Goal: Transaction & Acquisition: Purchase product/service

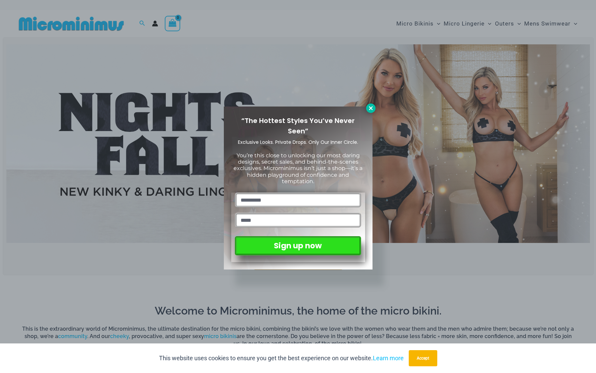
click at [371, 108] on icon at bounding box center [371, 108] width 4 height 4
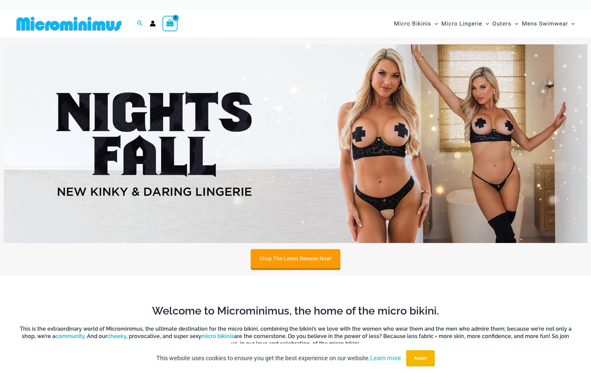
click at [57, 26] on img at bounding box center [69, 23] width 110 height 15
click at [421, 359] on button "Accept" at bounding box center [420, 358] width 29 height 16
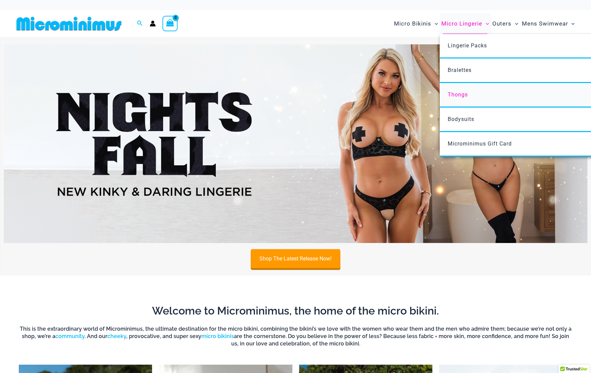
click at [455, 94] on span "Thongs" at bounding box center [458, 94] width 20 height 6
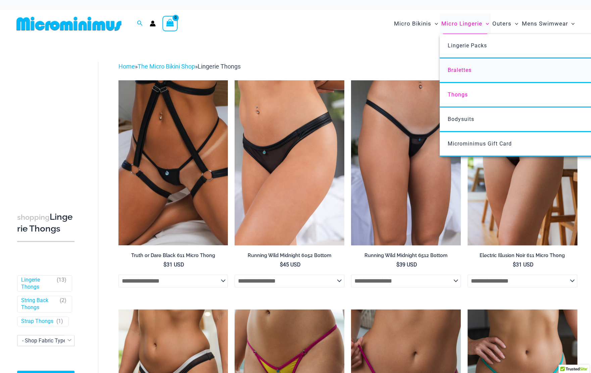
click at [460, 70] on span "Bralettes" at bounding box center [460, 70] width 24 height 6
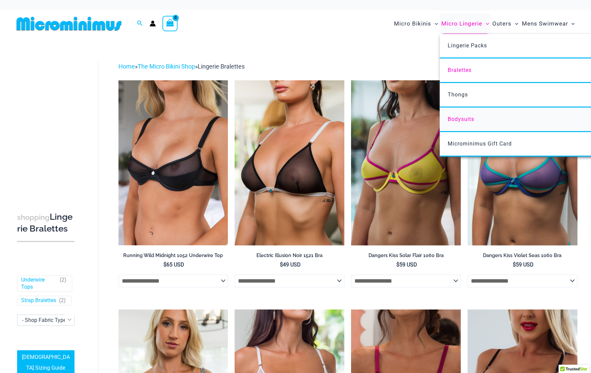
click at [460, 117] on span "Bodysuits" at bounding box center [461, 119] width 27 height 6
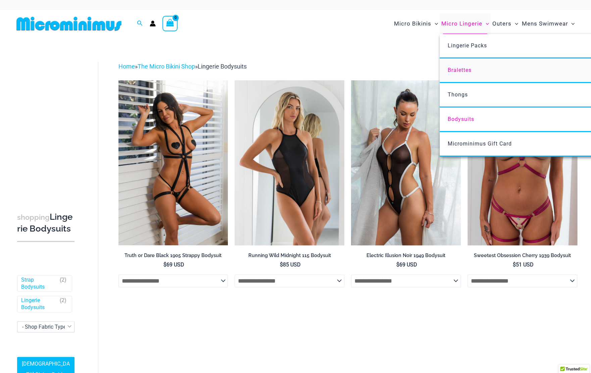
click at [456, 71] on span "Bralettes" at bounding box center [460, 70] width 24 height 6
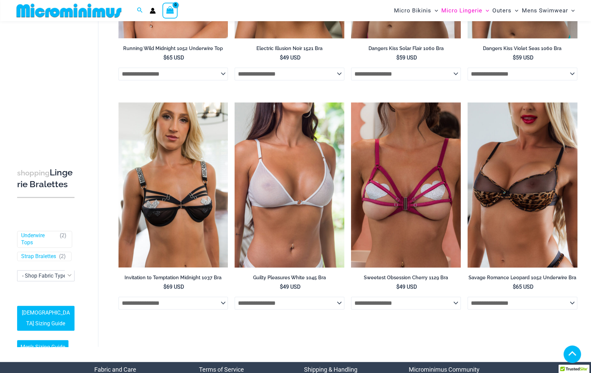
scroll to position [229, 0]
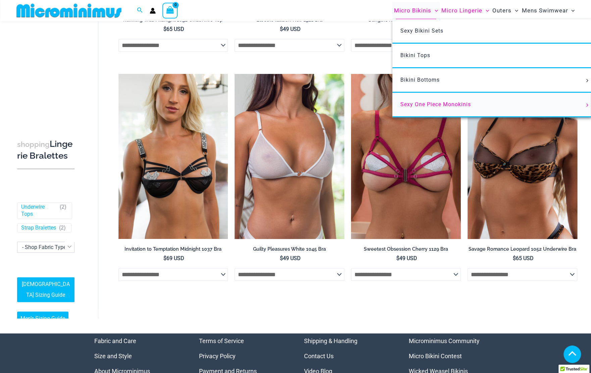
click at [424, 105] on span "Sexy One Piece Monokinis" at bounding box center [435, 104] width 70 height 6
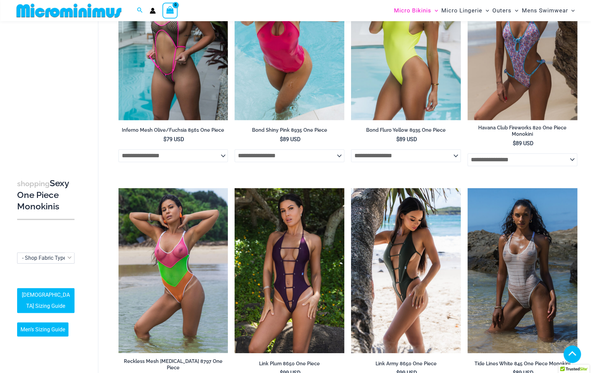
scroll to position [598, 0]
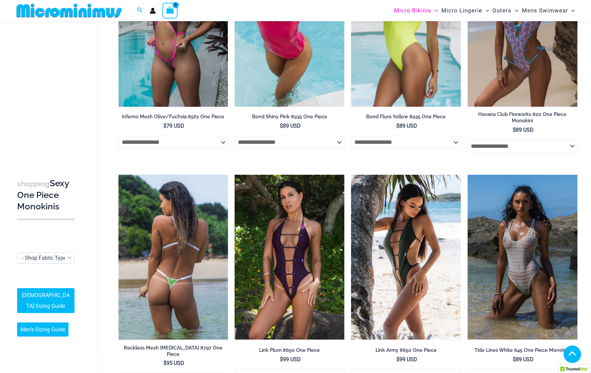
click at [174, 241] on img at bounding box center [173, 257] width 110 height 164
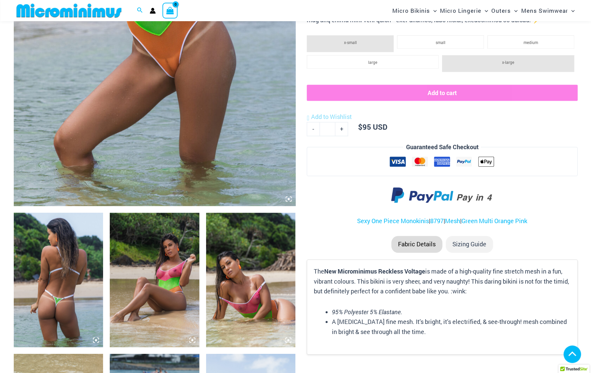
scroll to position [363, 0]
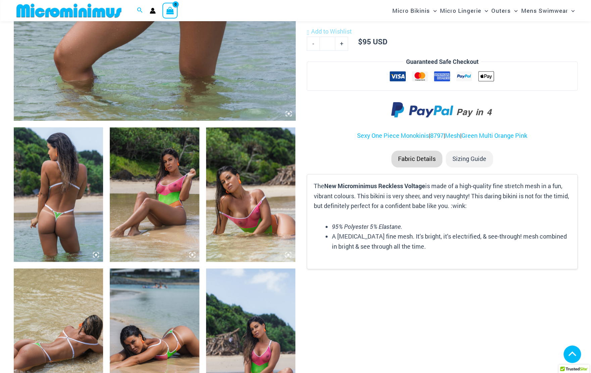
click at [236, 207] on img at bounding box center [251, 194] width 90 height 134
